Goal: Transaction & Acquisition: Purchase product/service

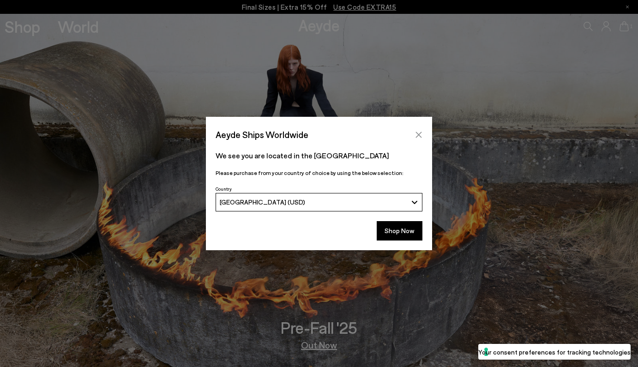
click at [419, 133] on icon "Close" at bounding box center [418, 134] width 7 height 7
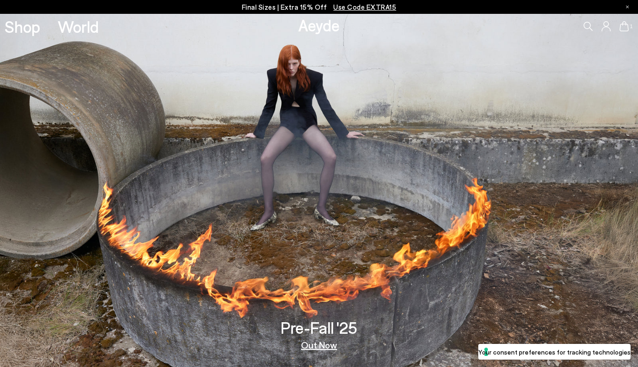
click at [584, 20] on div "1" at bounding box center [531, 26] width 213 height 25
click at [622, 26] on icon at bounding box center [623, 26] width 9 height 10
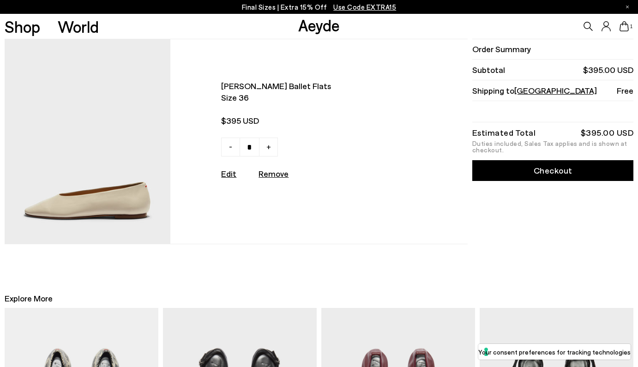
click at [227, 171] on link "Edit" at bounding box center [228, 173] width 15 height 10
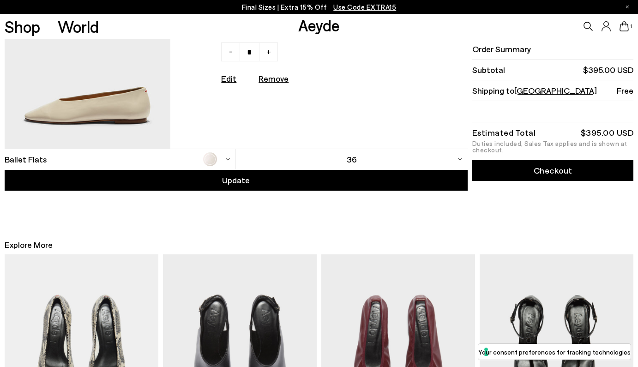
scroll to position [97, 0]
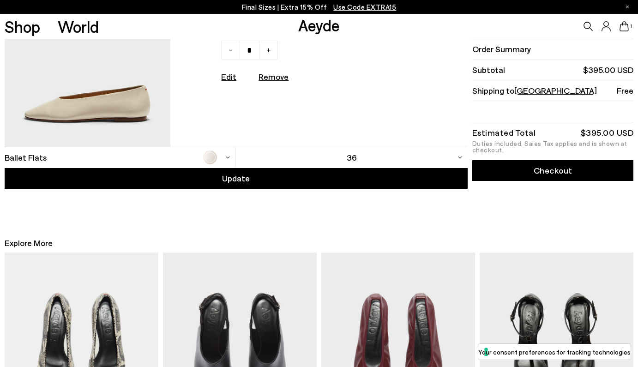
click at [307, 158] on div "36" at bounding box center [352, 157] width 232 height 21
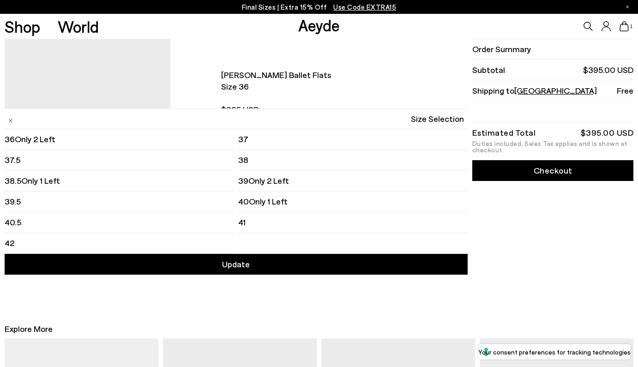
scroll to position [10, 0]
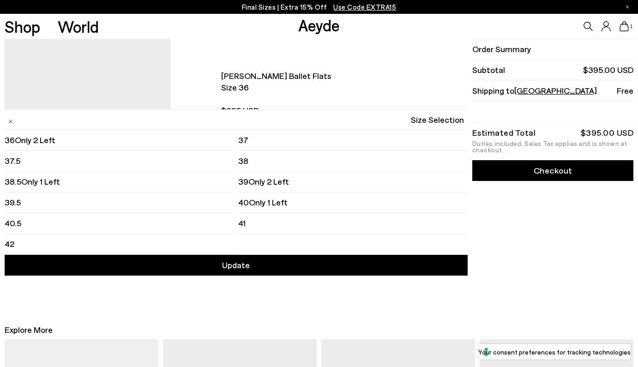
click at [8, 122] on img at bounding box center [10, 121] width 5 height 4
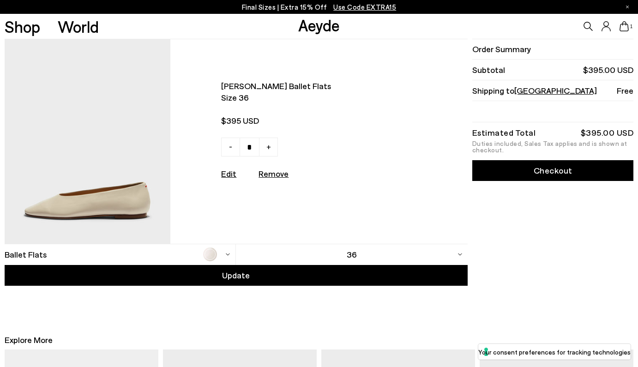
scroll to position [0, 0]
click at [274, 174] on u "Remove" at bounding box center [273, 173] width 30 height 10
type input "*"
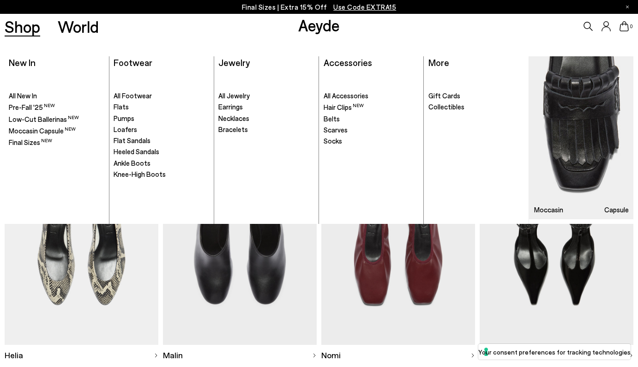
click at [20, 31] on link "Shop" at bounding box center [23, 26] width 36 height 16
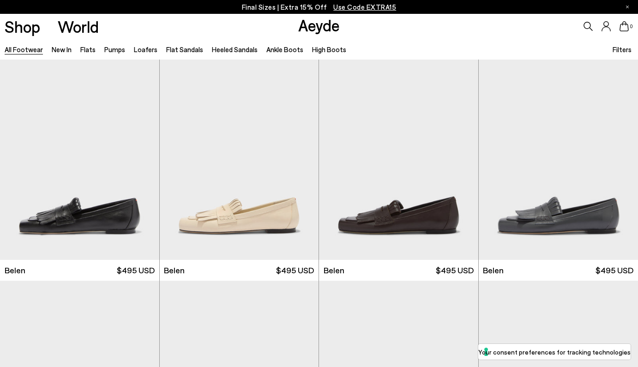
click at [621, 51] on span "Filters" at bounding box center [621, 49] width 19 height 8
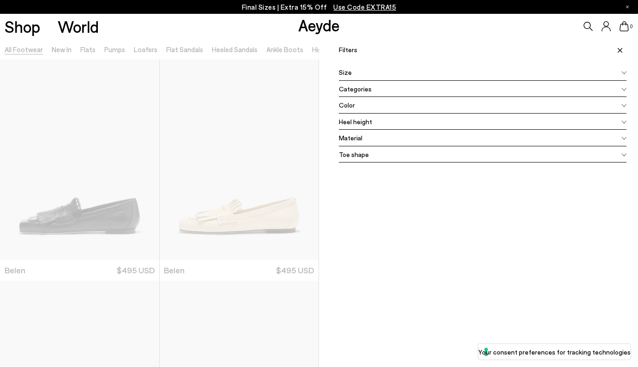
click at [372, 75] on div "Size" at bounding box center [482, 72] width 287 height 17
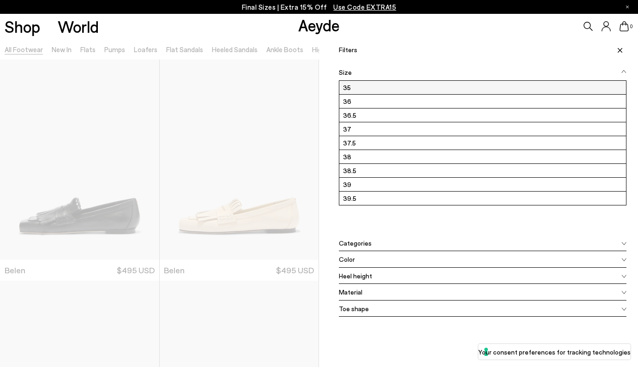
click at [364, 86] on label "35" at bounding box center [482, 87] width 287 height 13
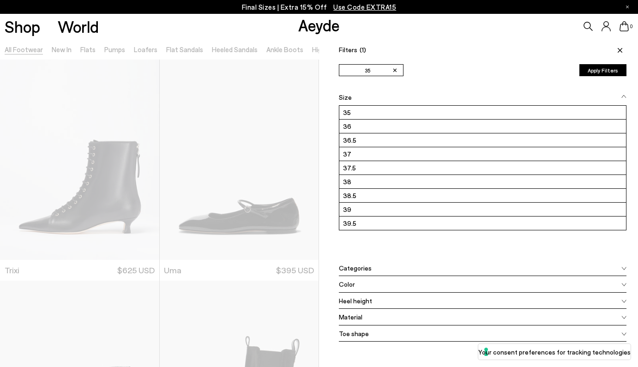
click at [607, 70] on button "Apply Filters" at bounding box center [602, 70] width 47 height 12
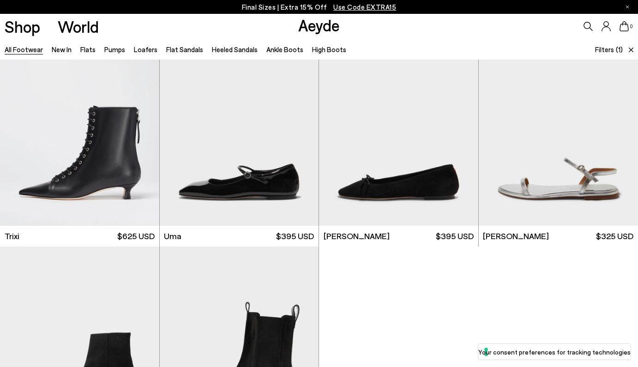
scroll to position [19, 0]
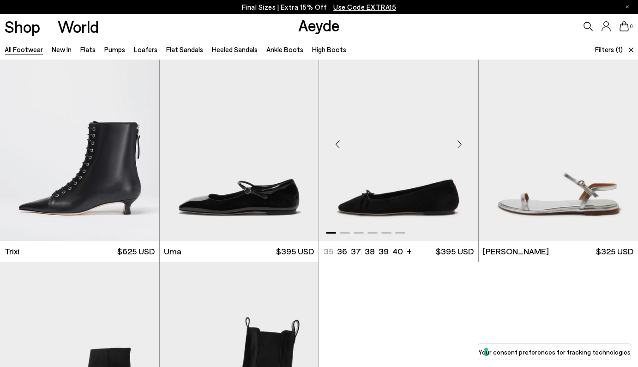
click at [458, 146] on div "Next slide" at bounding box center [460, 145] width 28 height 28
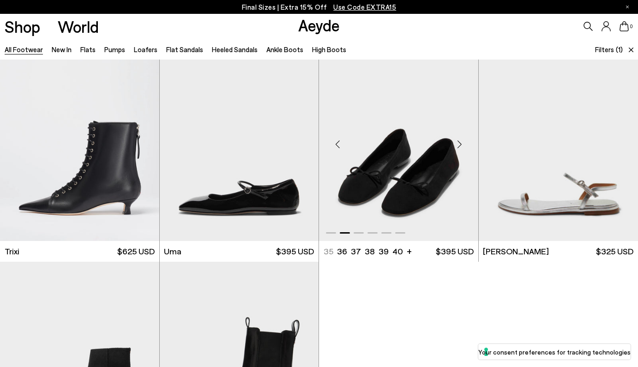
click at [458, 146] on div "Next slide" at bounding box center [460, 145] width 28 height 28
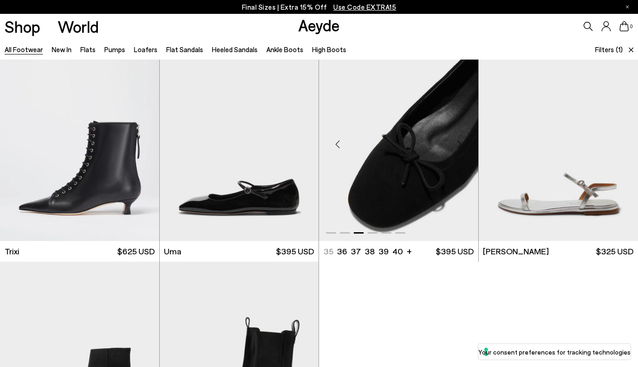
click at [458, 146] on div "Next slide" at bounding box center [460, 145] width 28 height 28
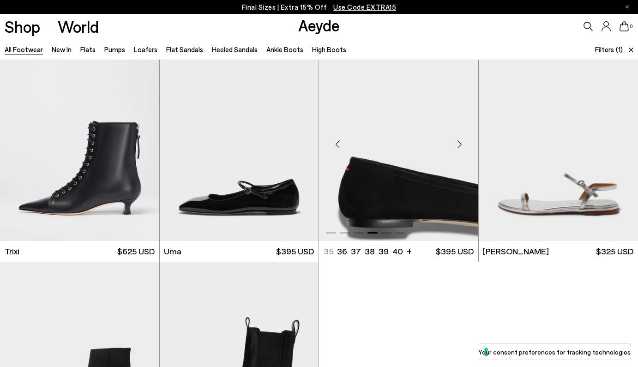
click at [458, 146] on div "Next slide" at bounding box center [460, 145] width 28 height 28
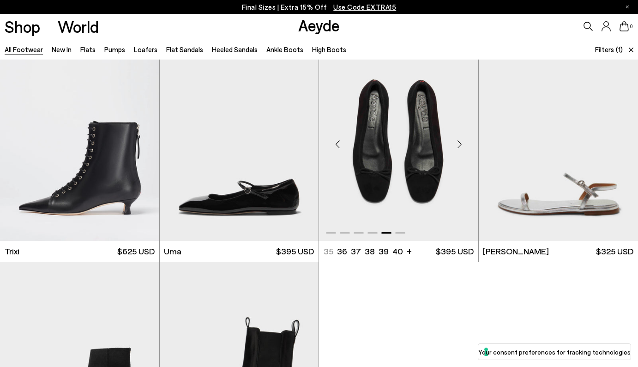
click at [383, 154] on img "5 / 6" at bounding box center [398, 141] width 159 height 200
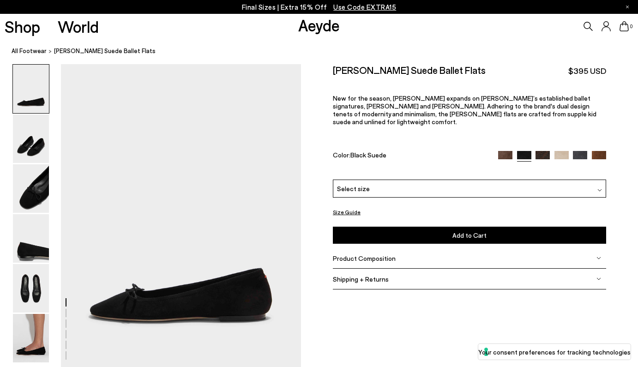
click at [557, 151] on img at bounding box center [561, 158] width 14 height 14
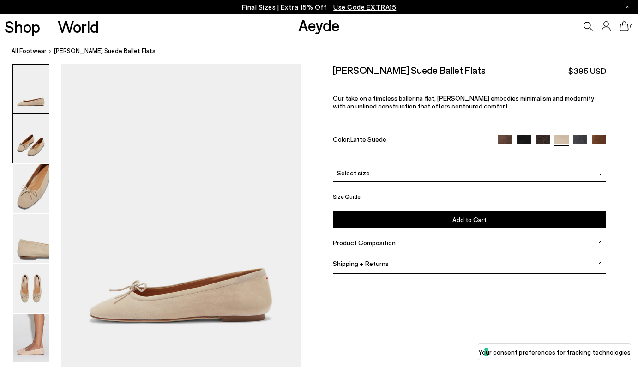
click at [26, 149] on img at bounding box center [31, 138] width 36 height 48
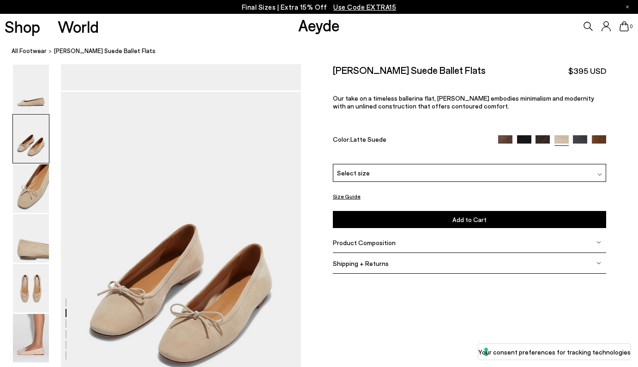
scroll to position [305, 0]
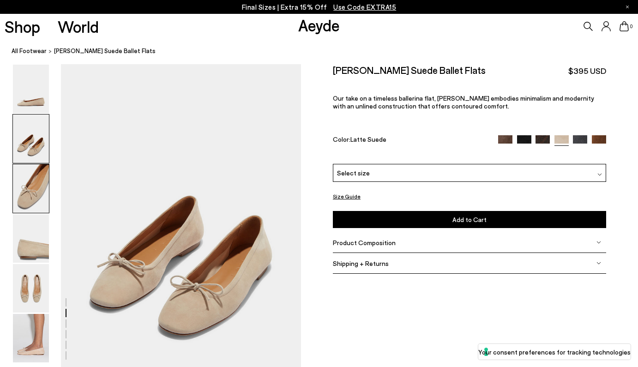
click at [26, 205] on img at bounding box center [31, 188] width 36 height 48
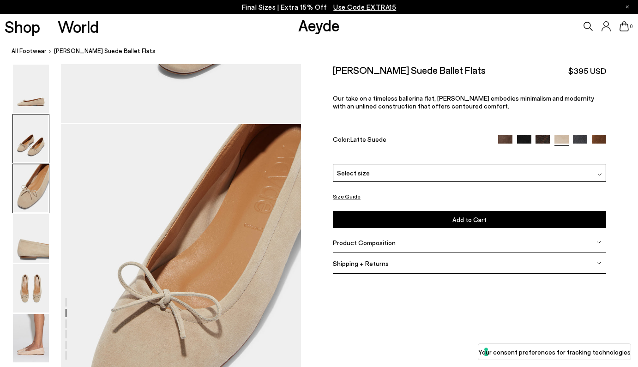
scroll to position [626, 0]
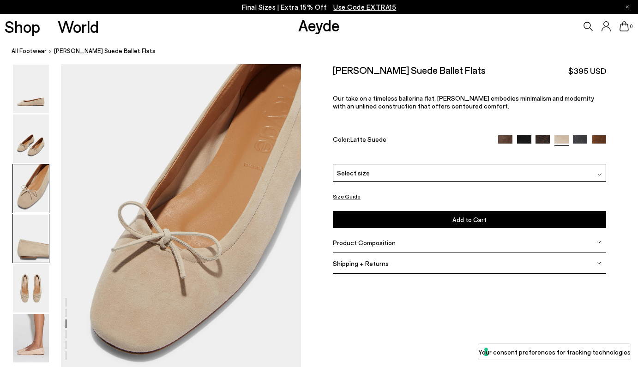
click at [26, 235] on img at bounding box center [31, 238] width 36 height 48
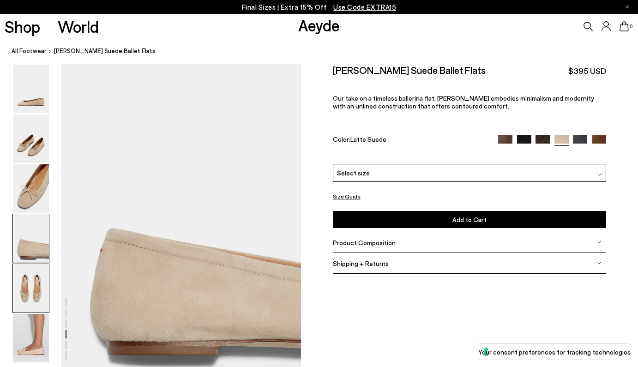
click at [28, 278] on img at bounding box center [31, 288] width 36 height 48
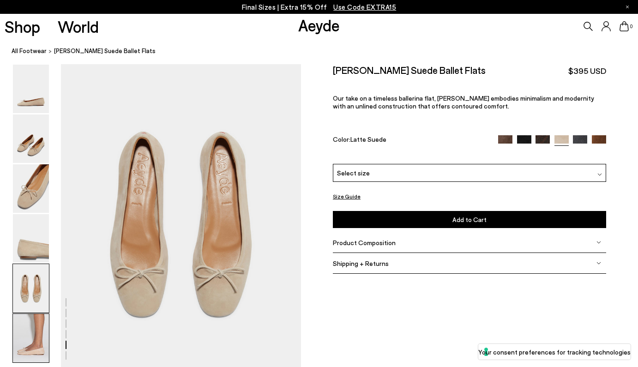
click at [23, 326] on img at bounding box center [31, 338] width 36 height 48
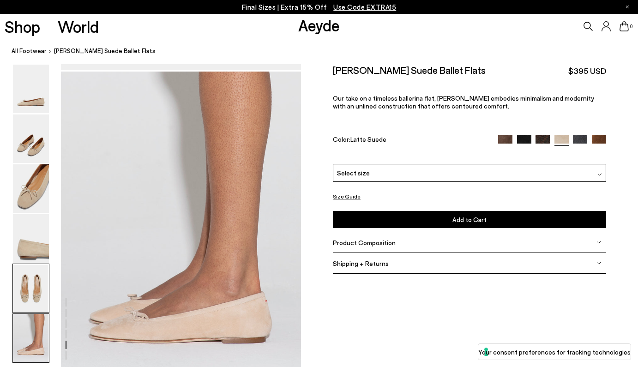
scroll to position [1653, 0]
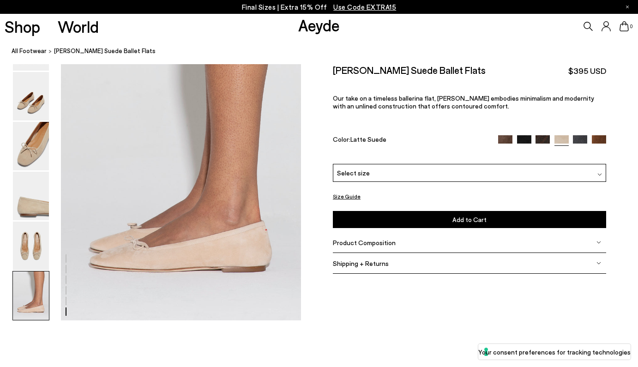
click at [357, 167] on span "Select size" at bounding box center [353, 172] width 33 height 10
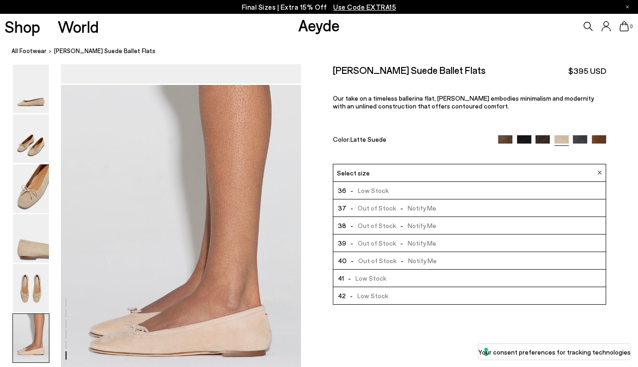
scroll to position [1565, 0]
